Goal: Task Accomplishment & Management: Manage account settings

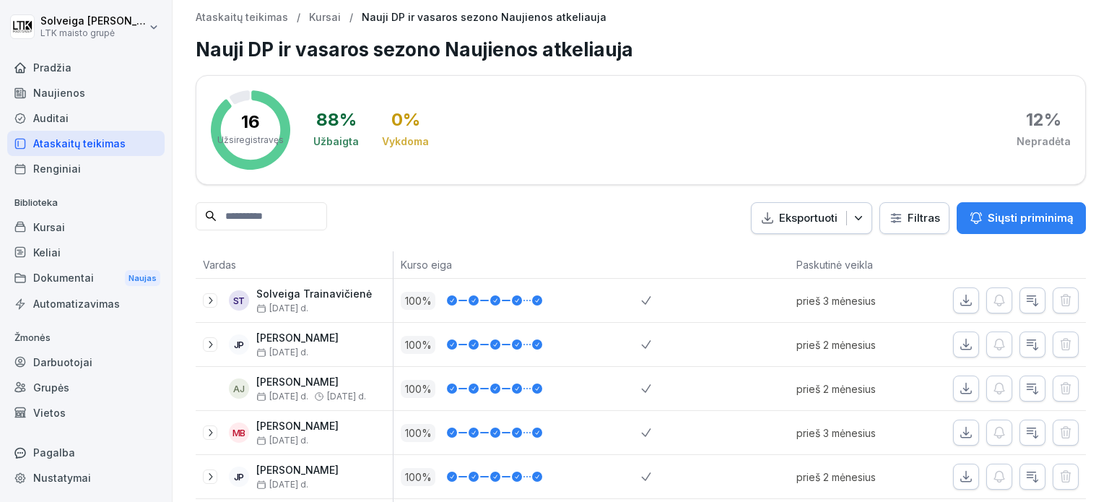
scroll to position [295, 0]
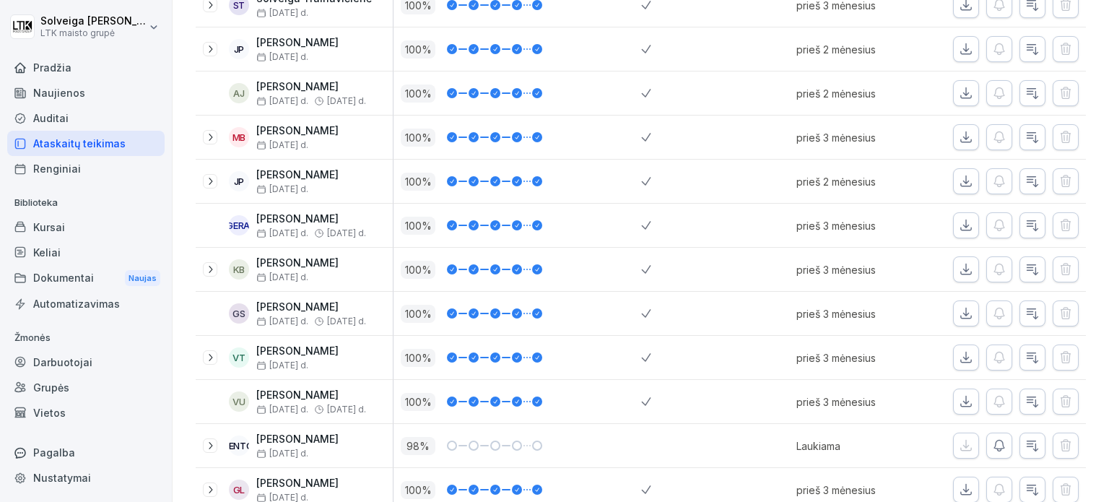
click at [79, 138] on font "Ataskaitų teikimas" at bounding box center [79, 143] width 92 height 12
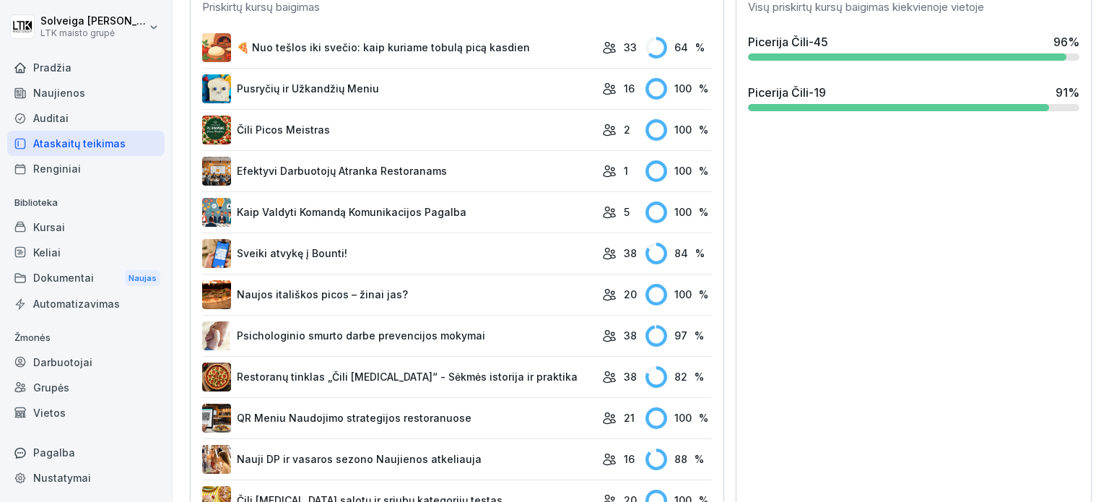
scroll to position [160, 0]
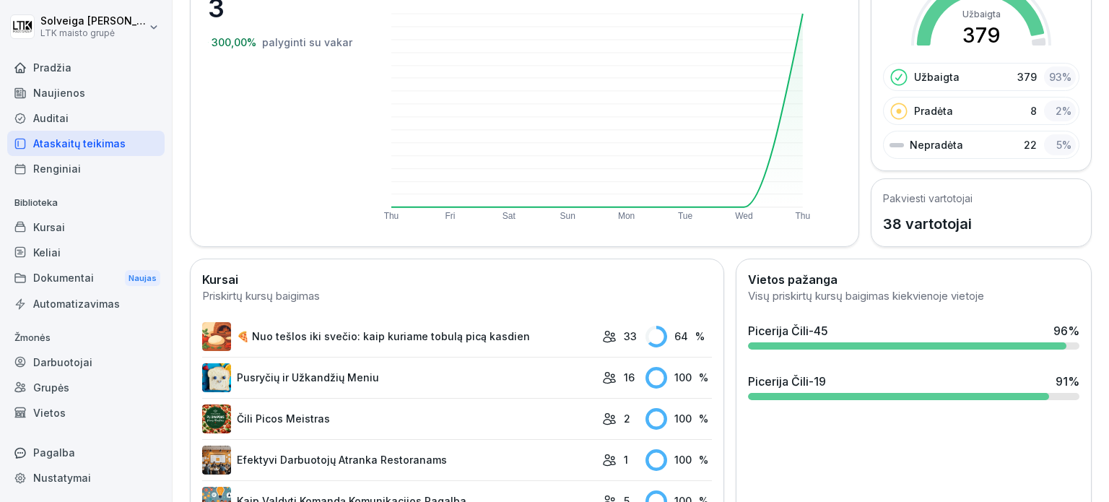
click at [75, 357] on font "Darbuotojai" at bounding box center [62, 362] width 59 height 12
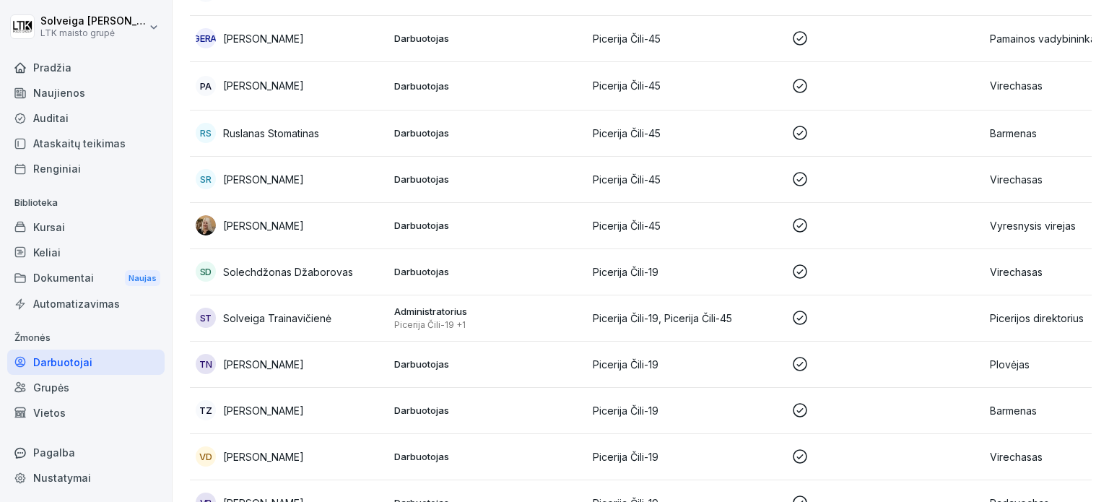
scroll to position [1452, 0]
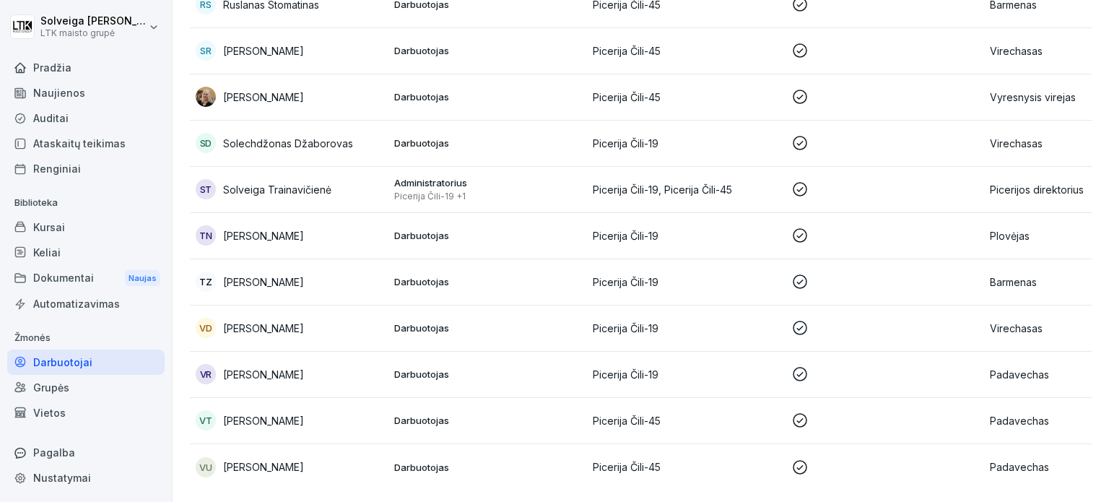
click at [557, 136] on p "Darbuotojas" at bounding box center [487, 142] width 187 height 13
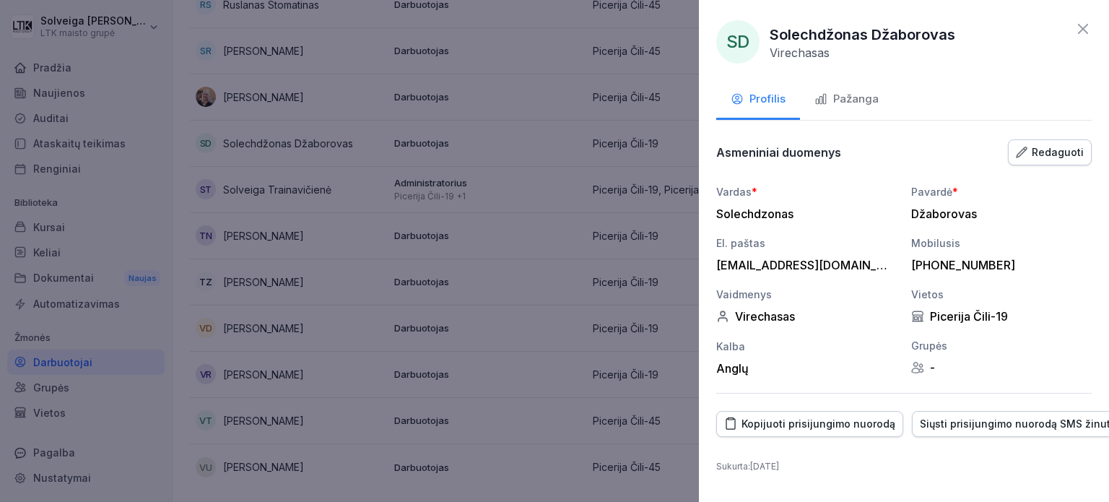
scroll to position [0, 98]
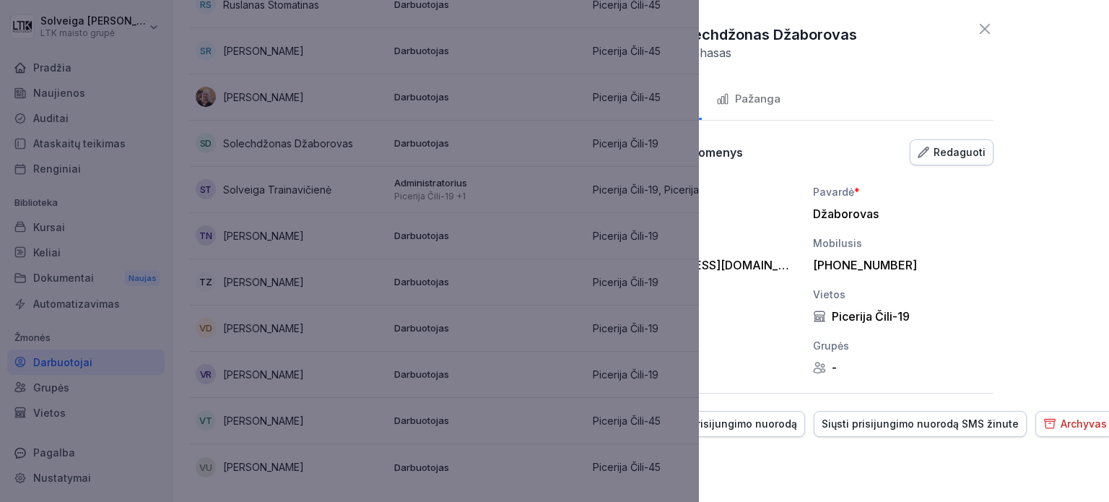
click at [1060, 428] on font "Archyvas" at bounding box center [1083, 423] width 46 height 12
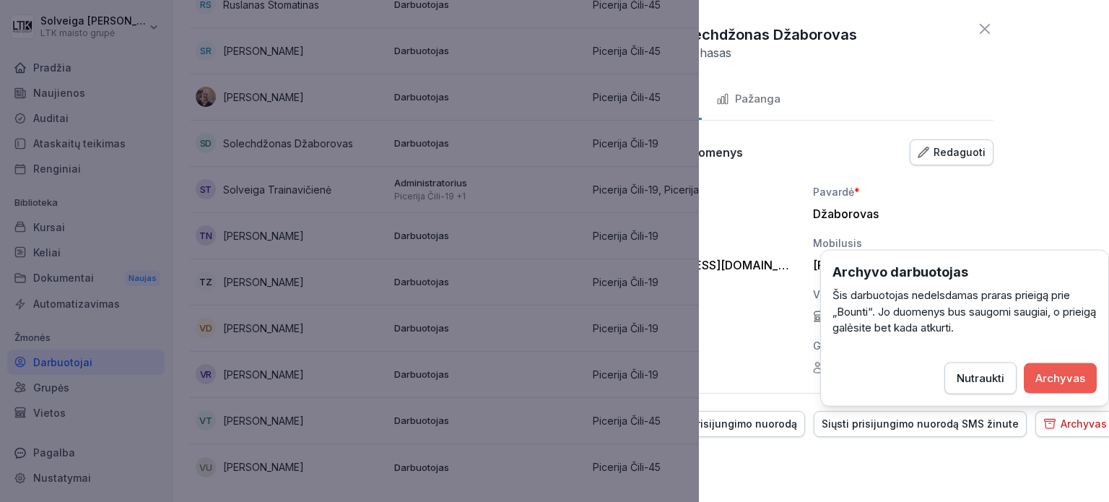
click at [1057, 371] on font "Archyvas" at bounding box center [1060, 377] width 50 height 14
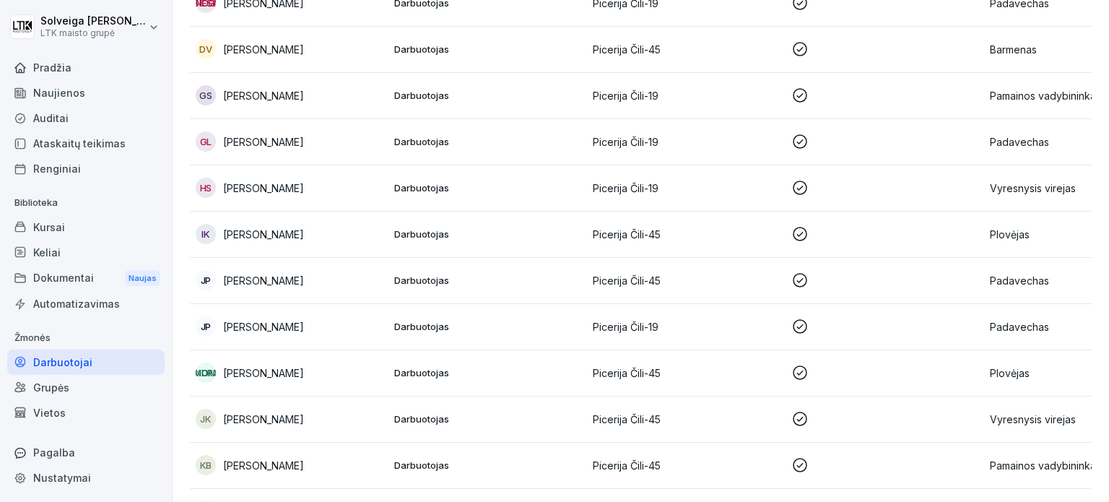
scroll to position [251, 0]
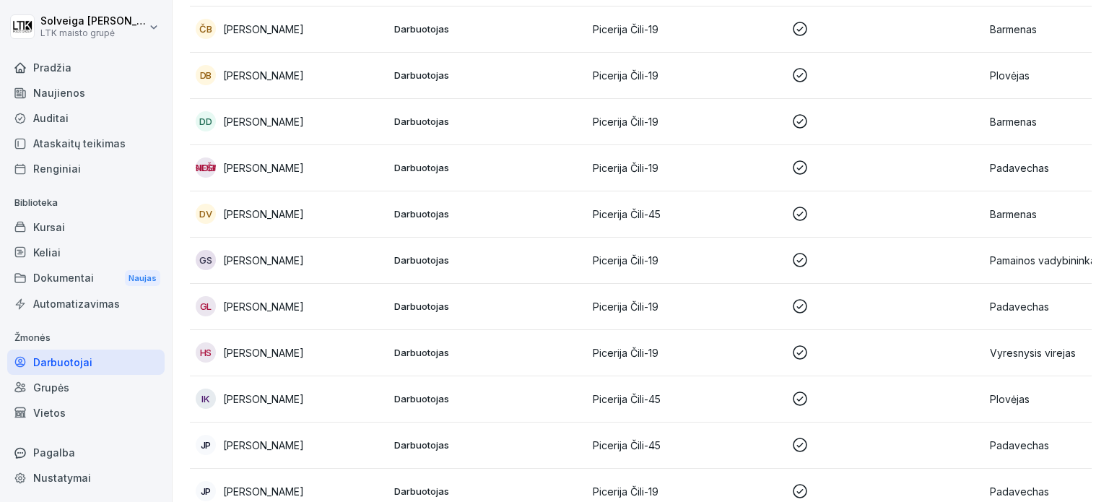
click at [794, 209] on icon at bounding box center [799, 213] width 14 height 14
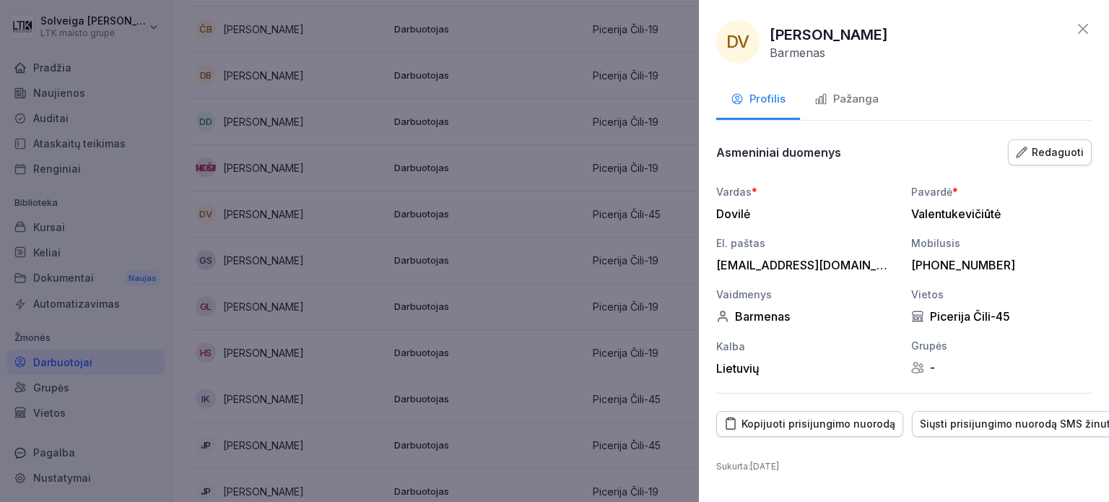
scroll to position [0, 98]
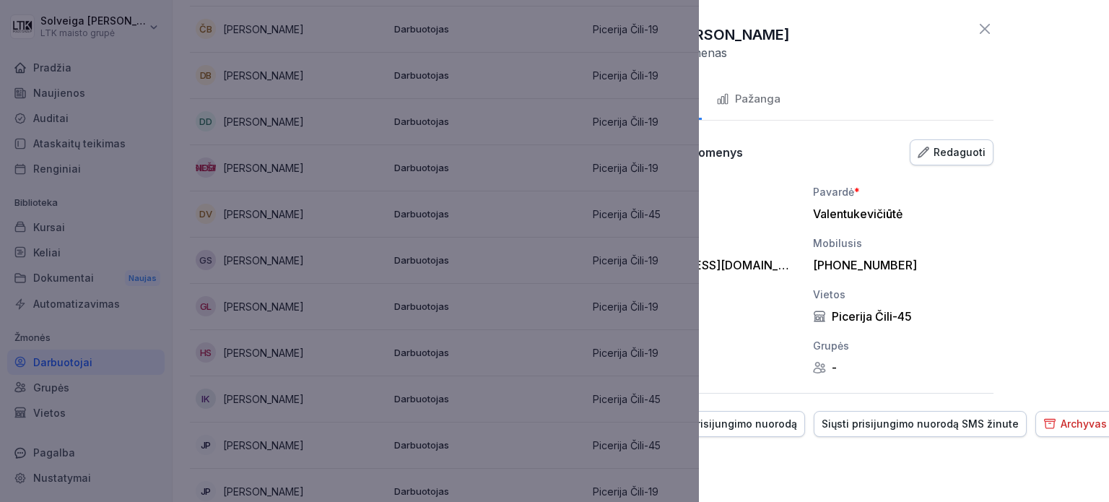
click at [968, 150] on font "Redaguoti" at bounding box center [959, 152] width 52 height 12
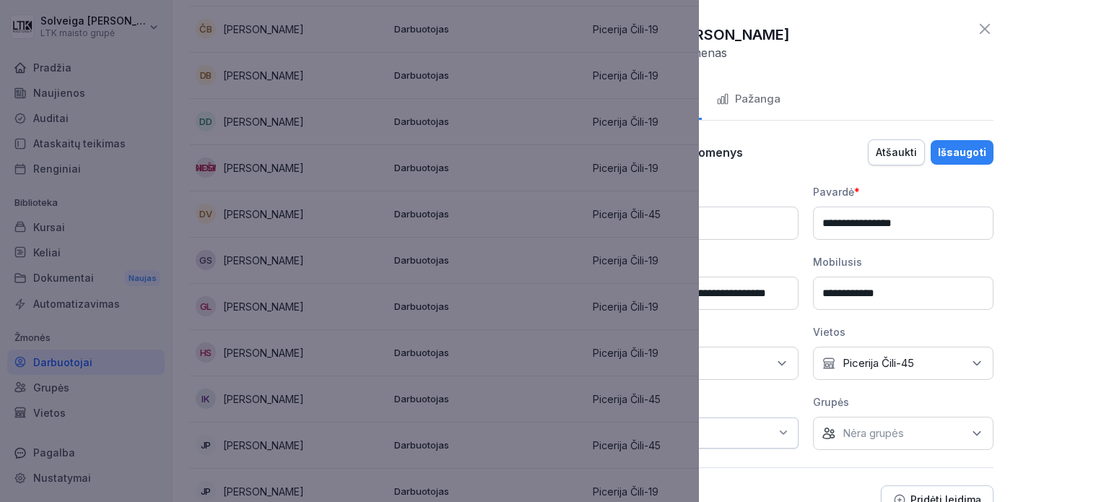
click at [969, 363] on icon at bounding box center [976, 363] width 14 height 14
click at [831, 431] on div "Picerija Čili-19" at bounding box center [900, 427] width 179 height 27
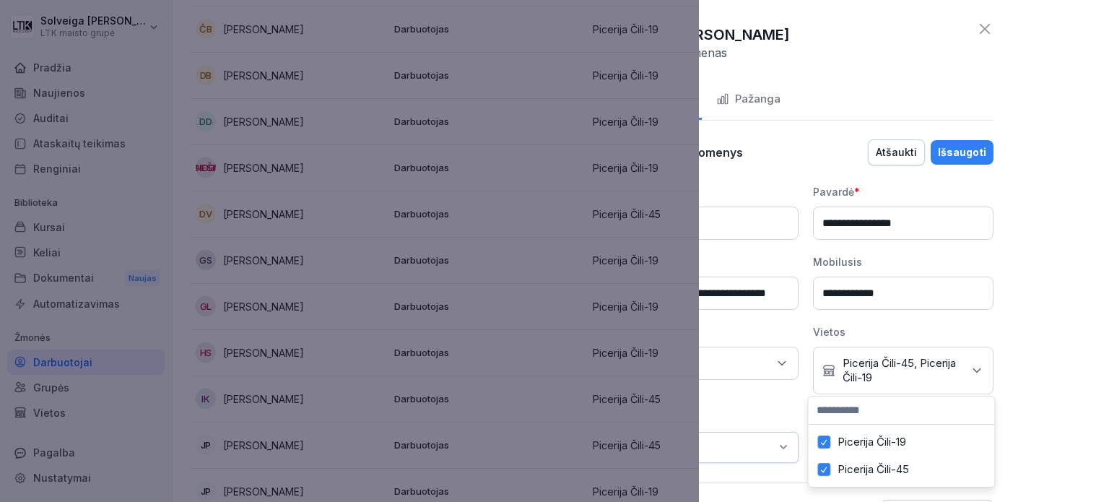
drag, startPoint x: 824, startPoint y: 471, endPoint x: 932, endPoint y: 421, distance: 119.2
click at [823, 471] on button "Picerija Čili-45" at bounding box center [823, 469] width 13 height 13
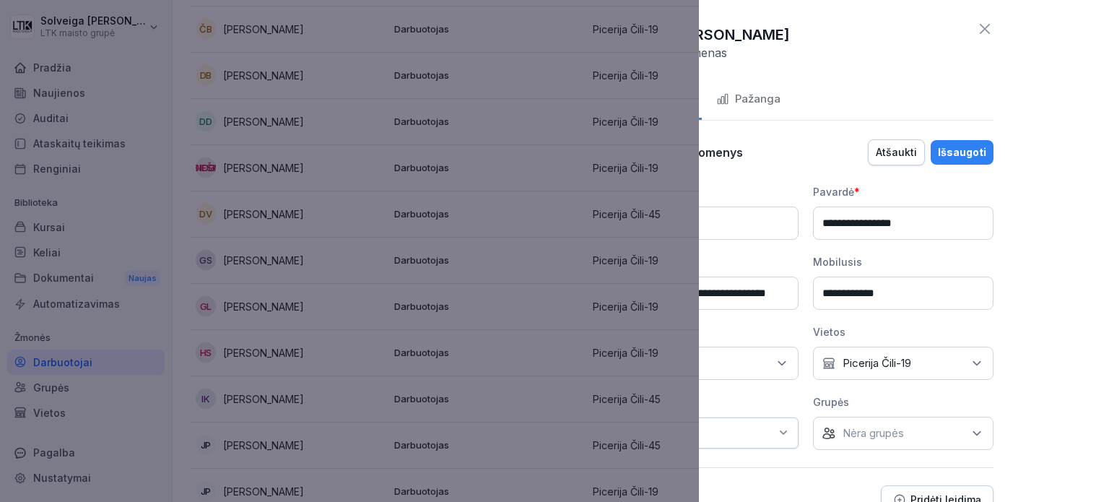
click at [1031, 356] on div "**********" at bounding box center [904, 251] width 410 height 502
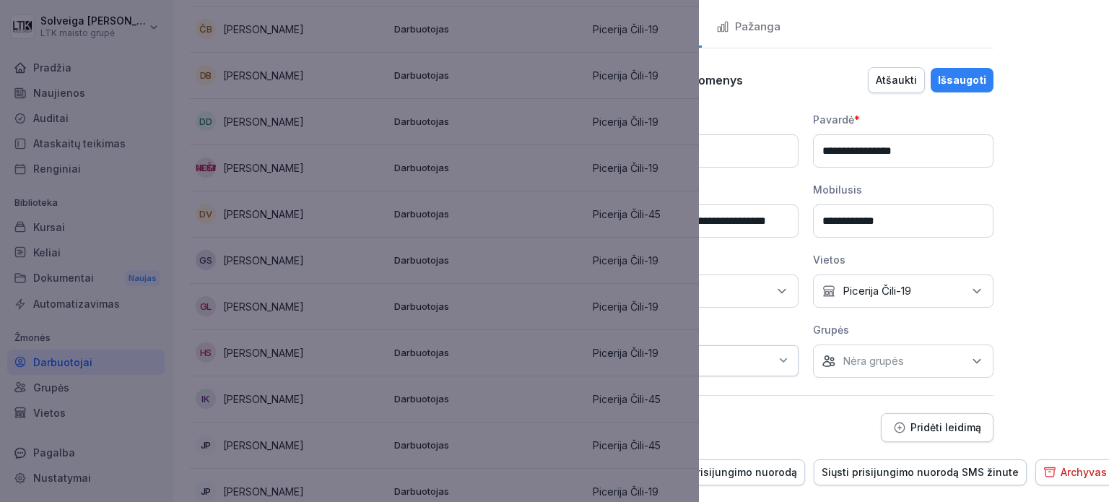
scroll to position [120, 98]
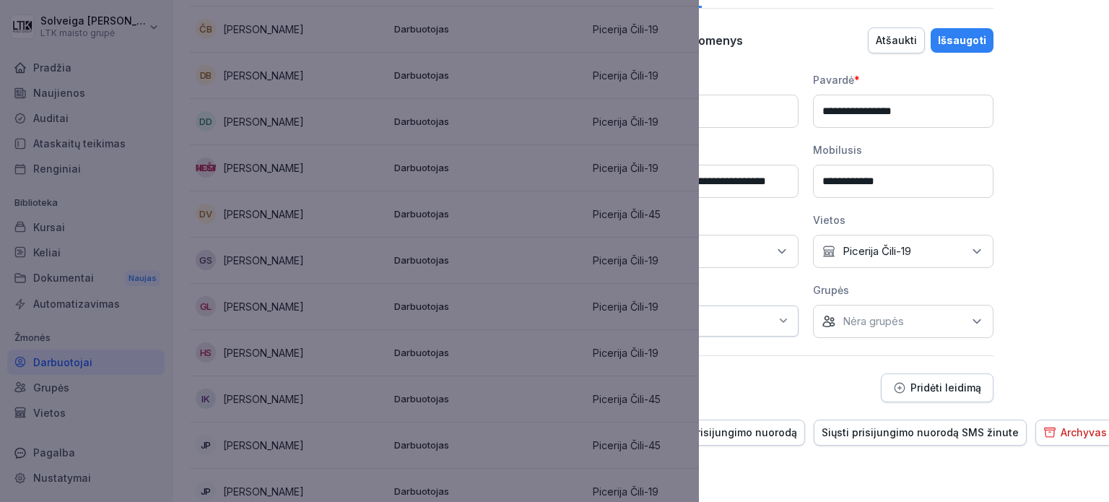
click at [941, 34] on font "Išsaugoti" at bounding box center [962, 40] width 48 height 12
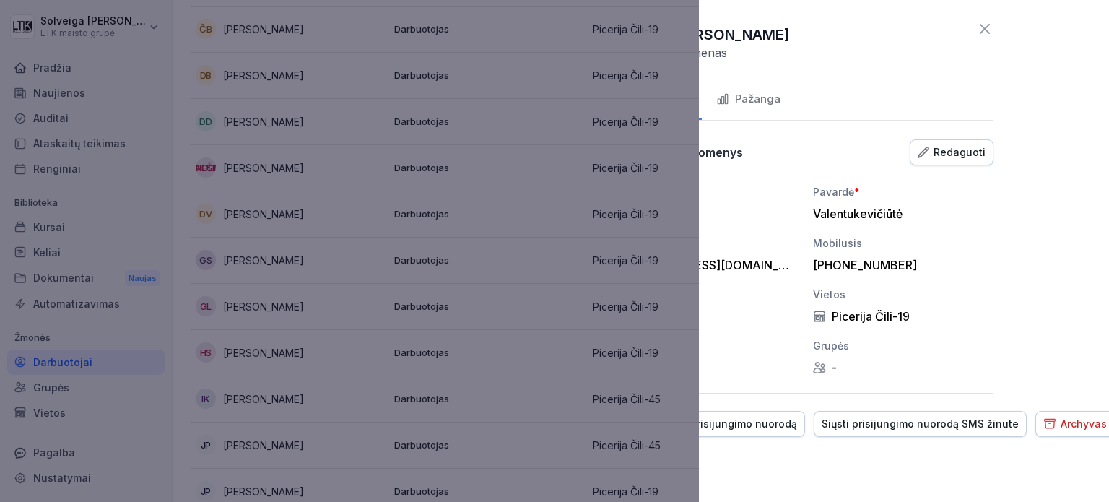
click at [976, 23] on icon at bounding box center [984, 28] width 17 height 17
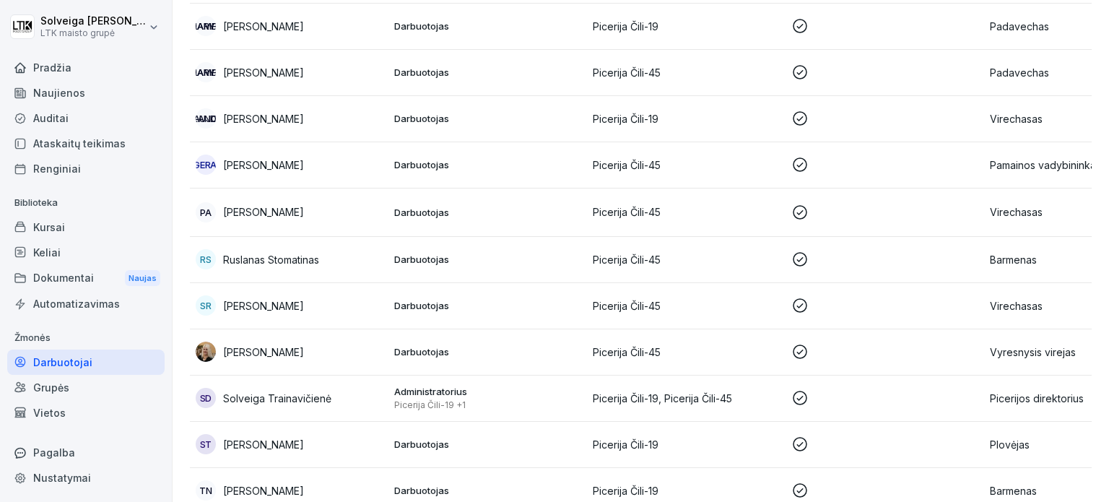
scroll to position [1083, 0]
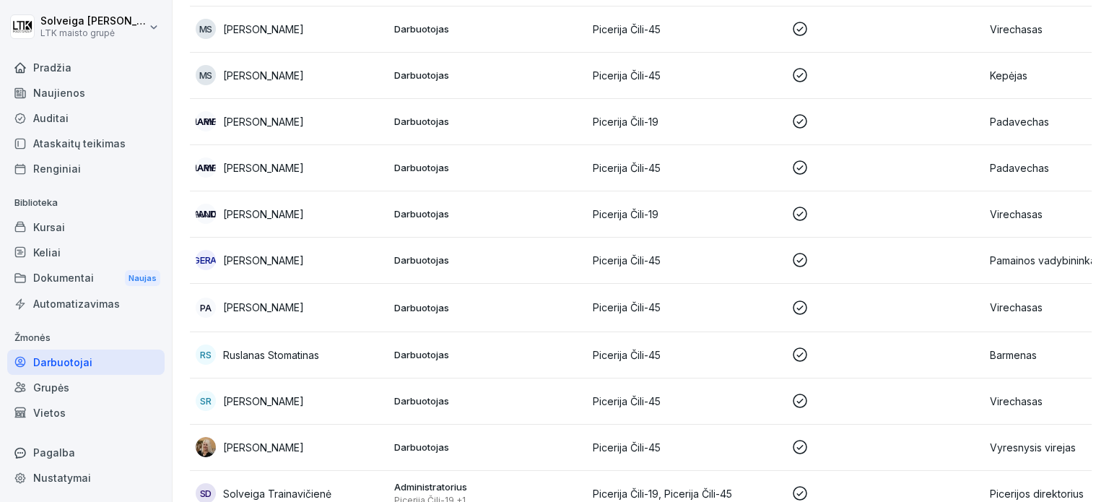
click at [554, 162] on p "Darbuotojas" at bounding box center [487, 167] width 187 height 13
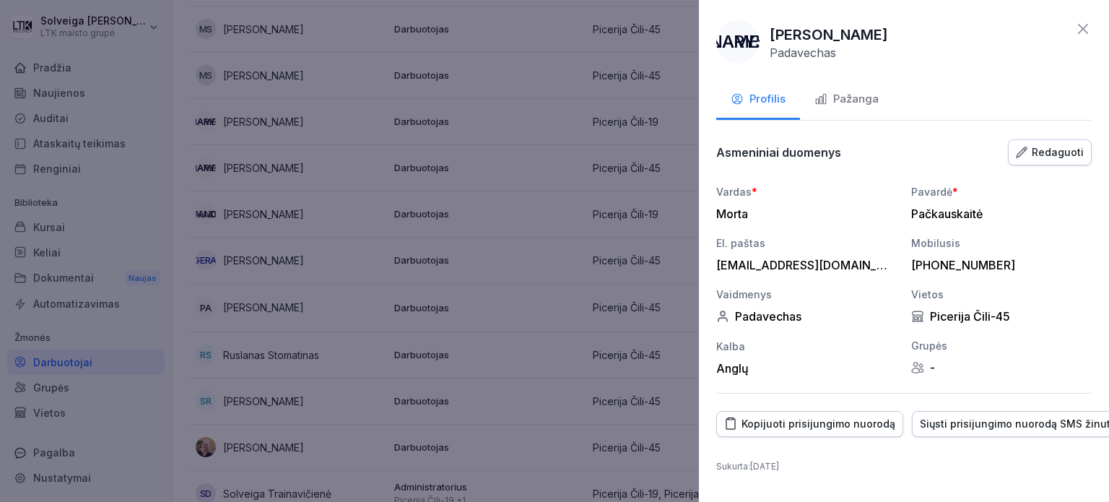
scroll to position [0, 98]
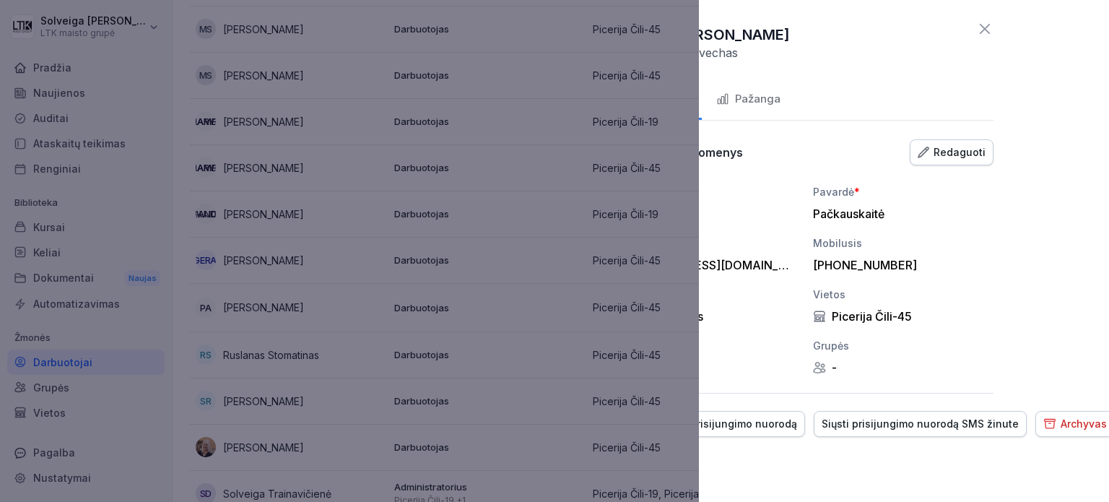
click at [944, 152] on font "Redaguoti" at bounding box center [959, 152] width 52 height 12
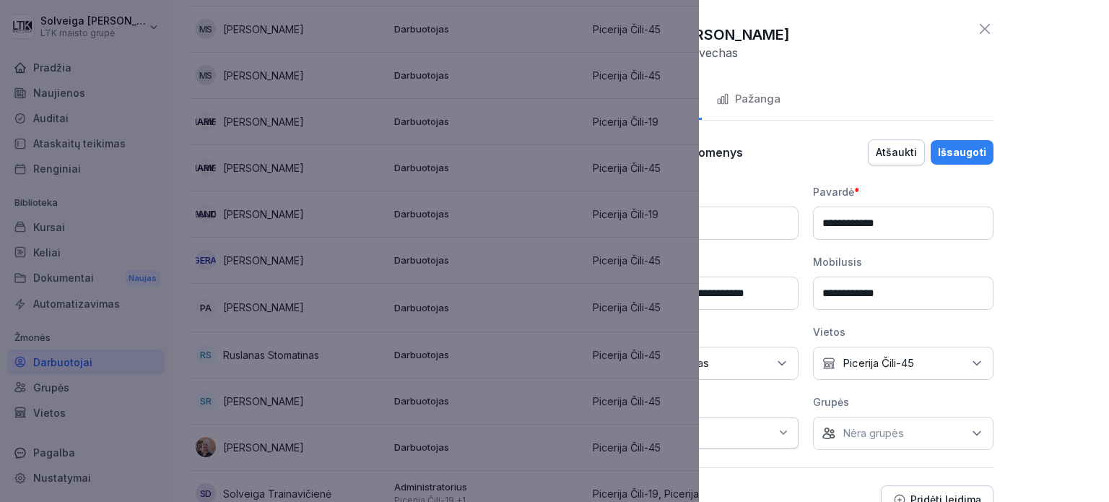
drag, startPoint x: 971, startPoint y: 353, endPoint x: 966, endPoint y: 378, distance: 25.9
click at [971, 356] on icon at bounding box center [976, 363] width 14 height 14
click at [821, 426] on button "Picerija Čili-19" at bounding box center [823, 427] width 13 height 13
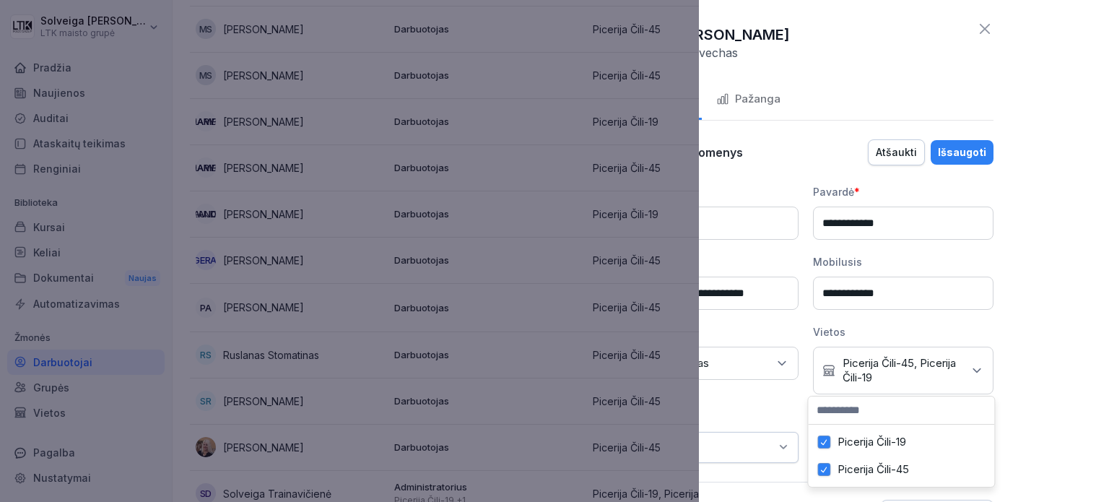
click at [823, 470] on button "Picerija Čili-45" at bounding box center [823, 469] width 13 height 13
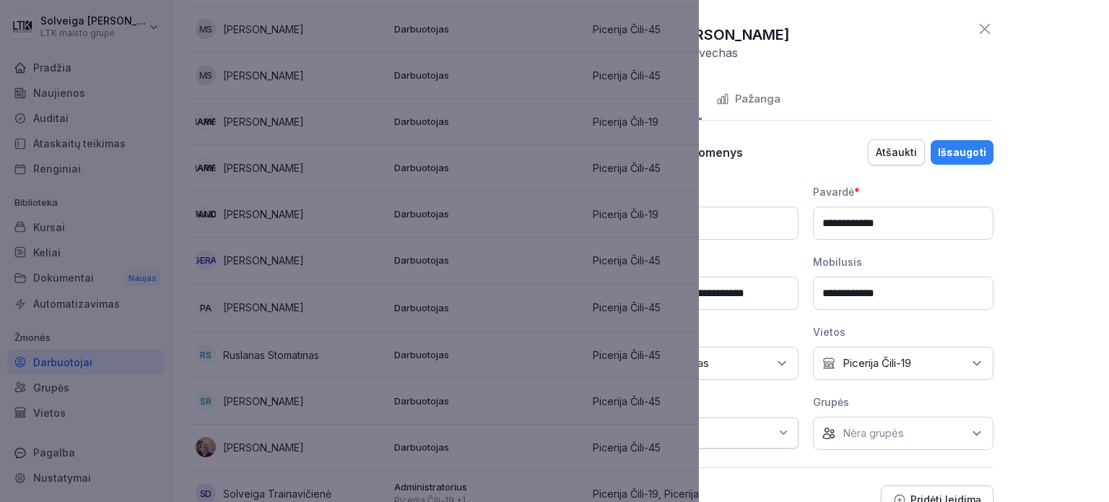
click at [1077, 308] on div "**********" at bounding box center [904, 251] width 410 height 502
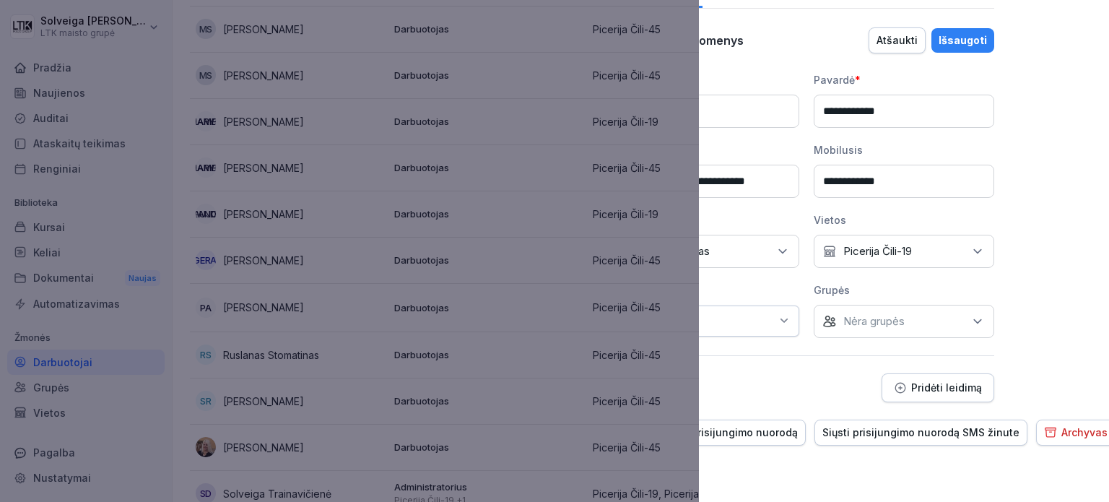
scroll to position [120, 0]
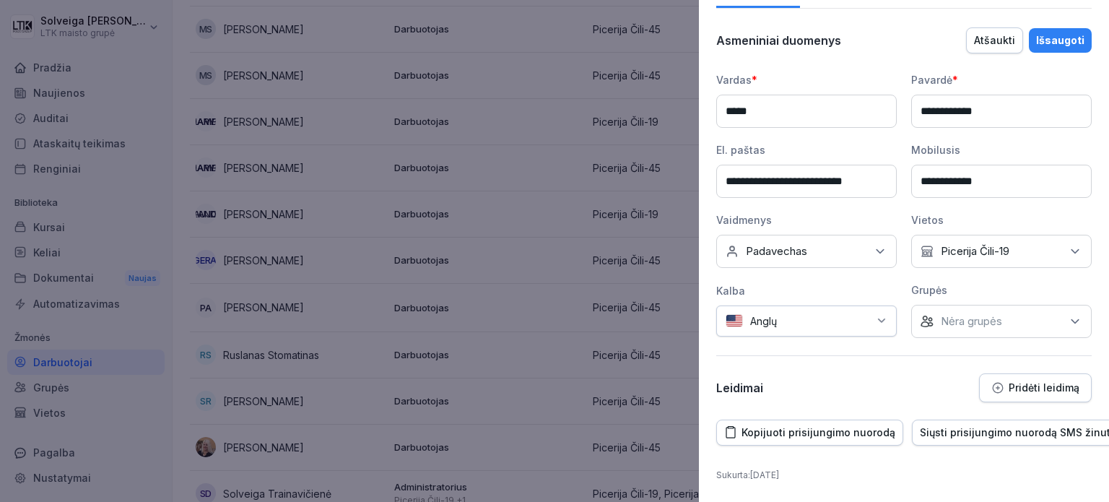
click at [1072, 28] on button "Išsaugoti" at bounding box center [1059, 40] width 63 height 25
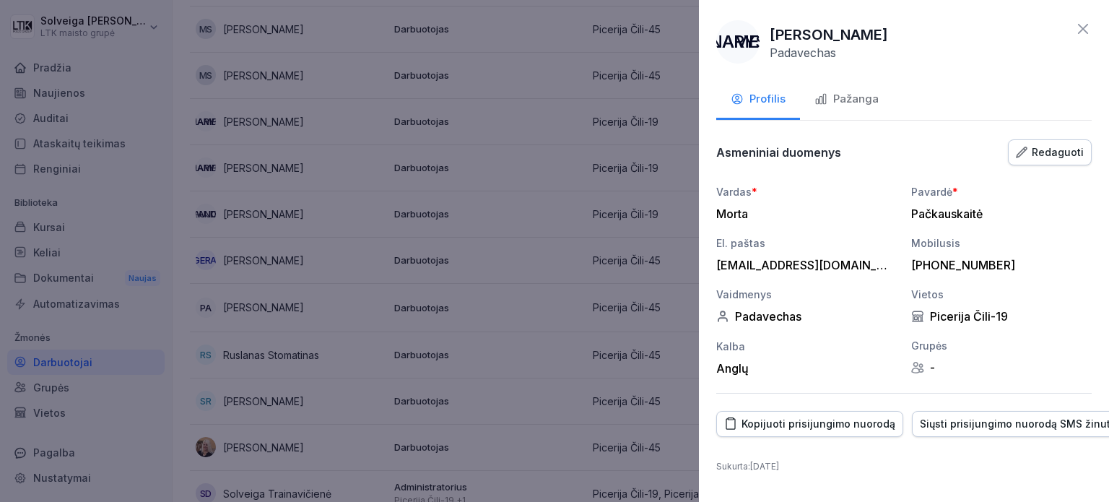
scroll to position [0, 0]
click at [1074, 22] on icon at bounding box center [1082, 28] width 17 height 17
